Goal: Navigation & Orientation: Find specific page/section

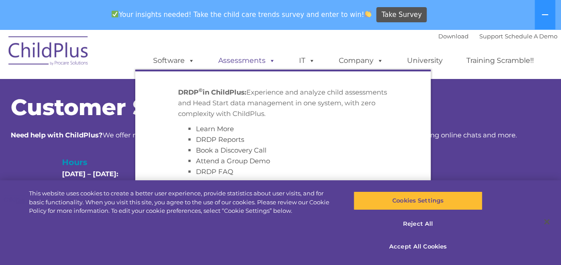
click at [242, 54] on link "Assessments" at bounding box center [246, 61] width 75 height 18
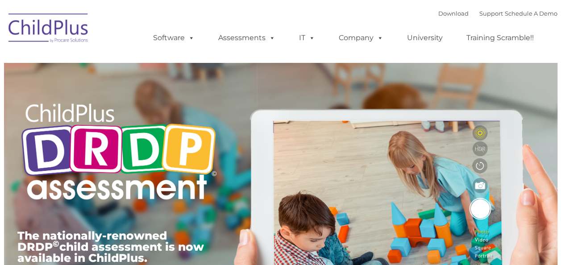
type input ""
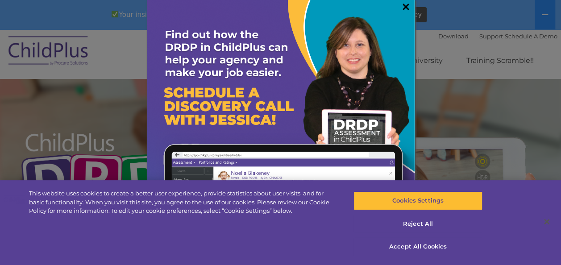
click at [401, 6] on link "×" at bounding box center [406, 6] width 10 height 9
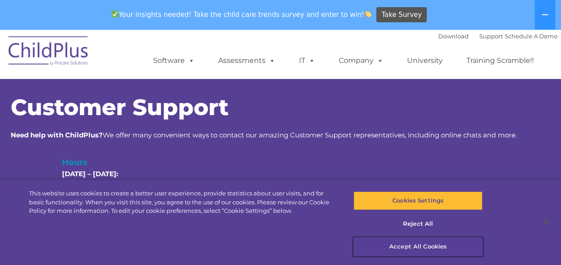
click at [427, 246] on button "Accept All Cookies" at bounding box center [418, 247] width 129 height 19
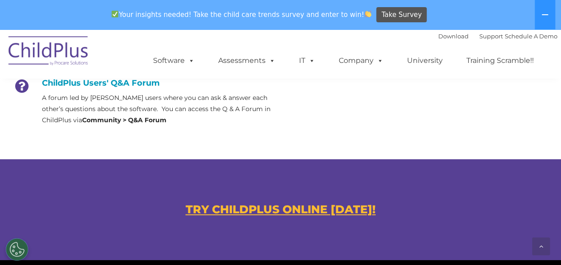
scroll to position [470, 0]
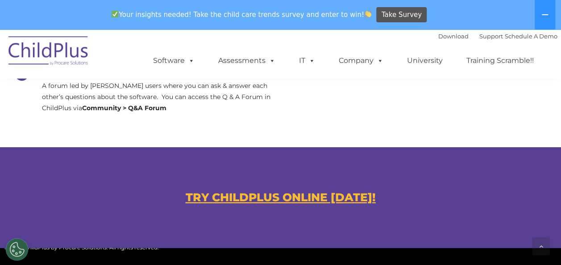
click at [329, 201] on u "TRY CHILDPLUS ONLINE TODAY!" at bounding box center [281, 197] width 190 height 13
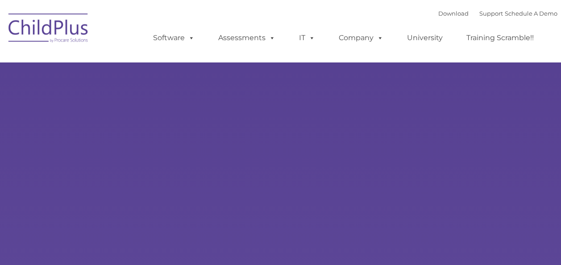
type input ""
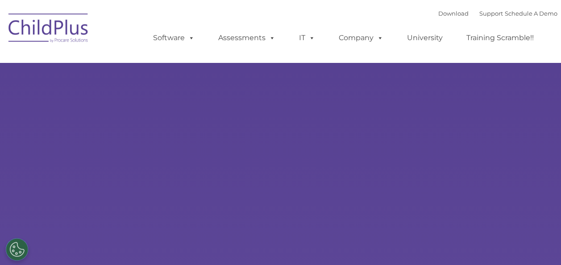
select select "MEDIUM"
